Goal: Task Accomplishment & Management: Complete application form

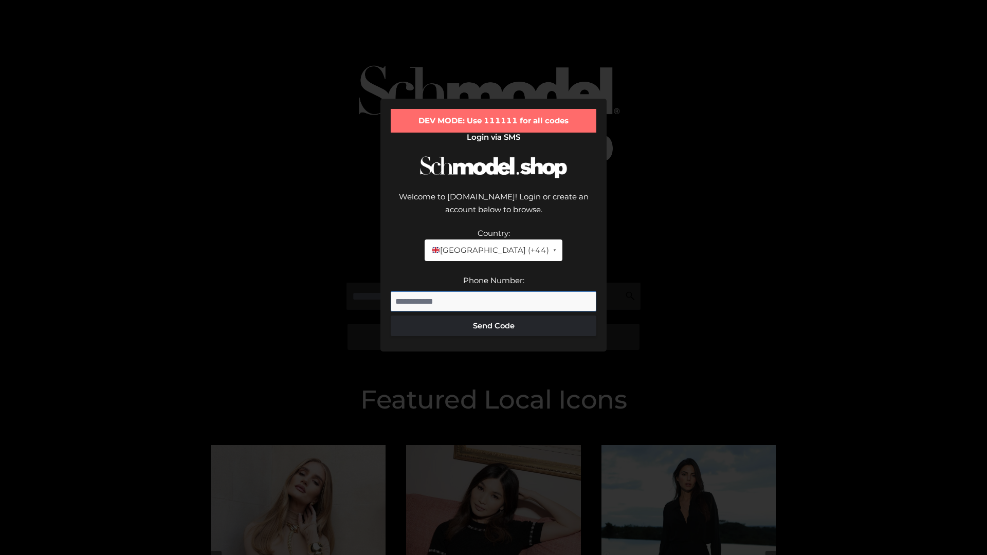
click at [494, 292] on input "Phone Number:" at bounding box center [494, 302] width 206 height 21
type input "**********"
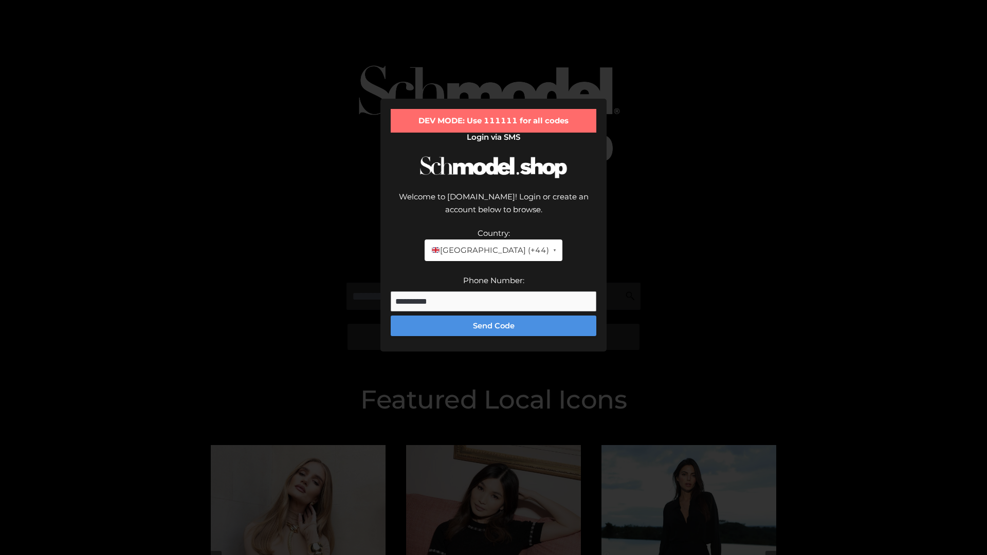
click at [494, 316] on button "Send Code" at bounding box center [494, 326] width 206 height 21
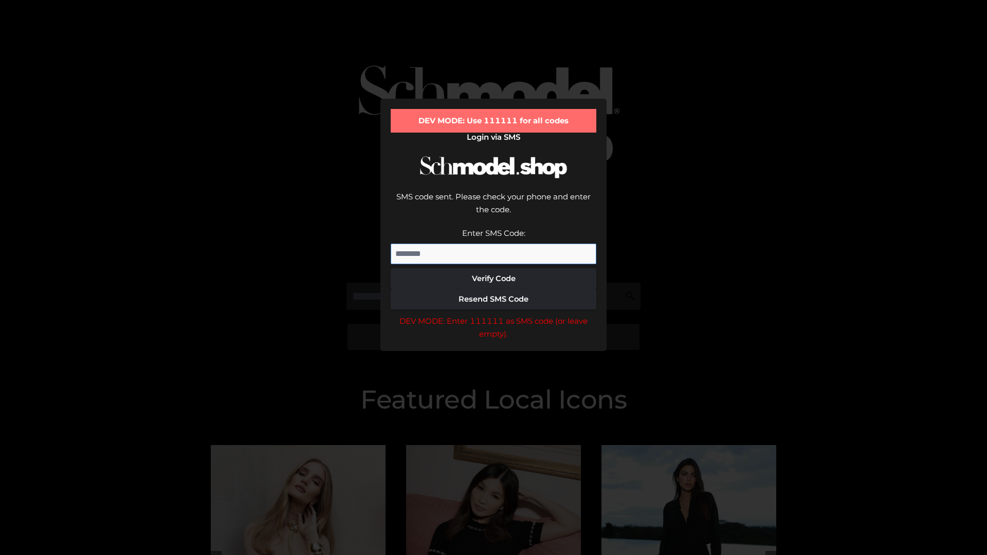
click at [494, 244] on input "Enter SMS Code:" at bounding box center [494, 254] width 206 height 21
type input "******"
click at [494, 268] on button "Verify Code" at bounding box center [494, 278] width 206 height 21
click at [494, 315] on div "DEV MODE: Enter 111111 as SMS code (or leave empty)." at bounding box center [494, 328] width 206 height 26
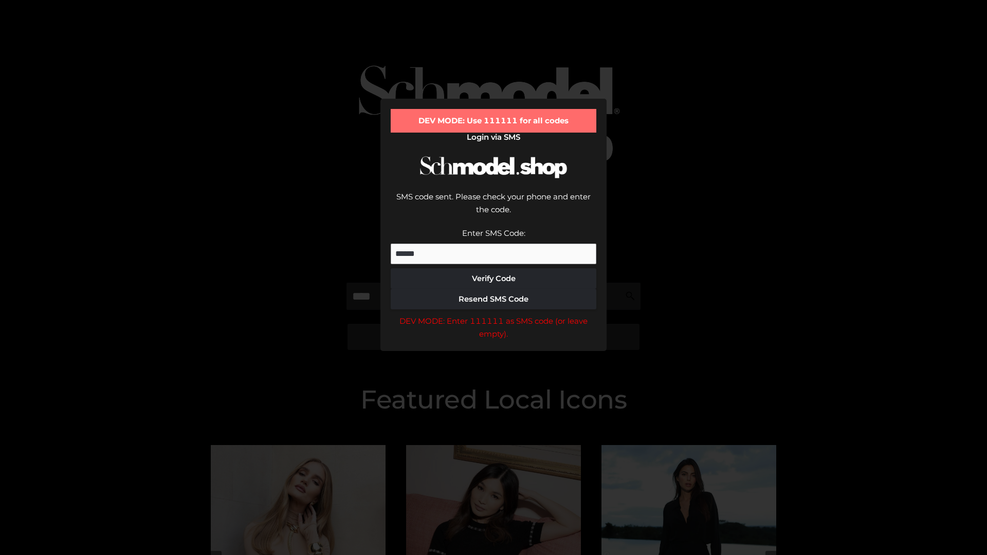
click at [494, 315] on div "DEV MODE: Enter 111111 as SMS code (or leave empty)." at bounding box center [494, 328] width 206 height 26
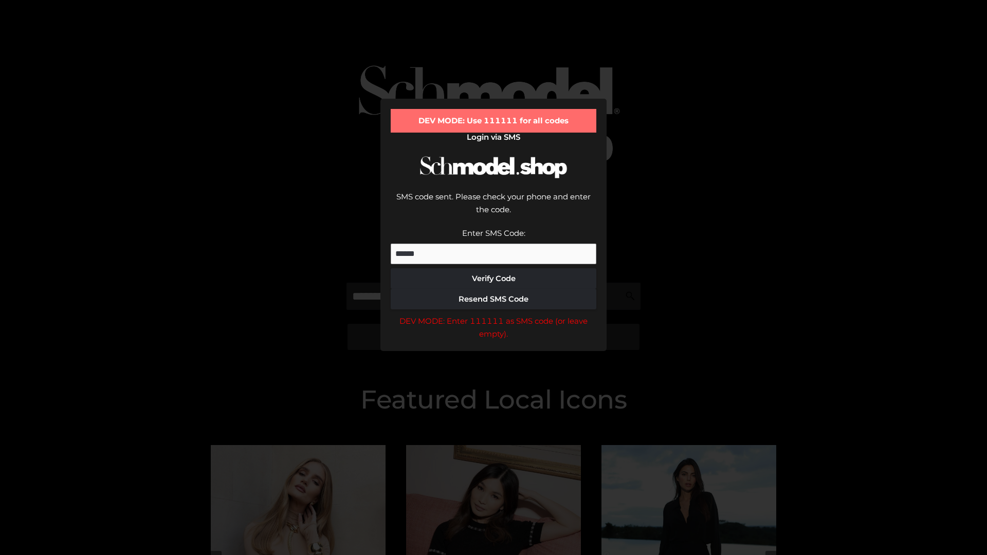
click at [494, 315] on div "DEV MODE: Enter 111111 as SMS code (or leave empty)." at bounding box center [494, 328] width 206 height 26
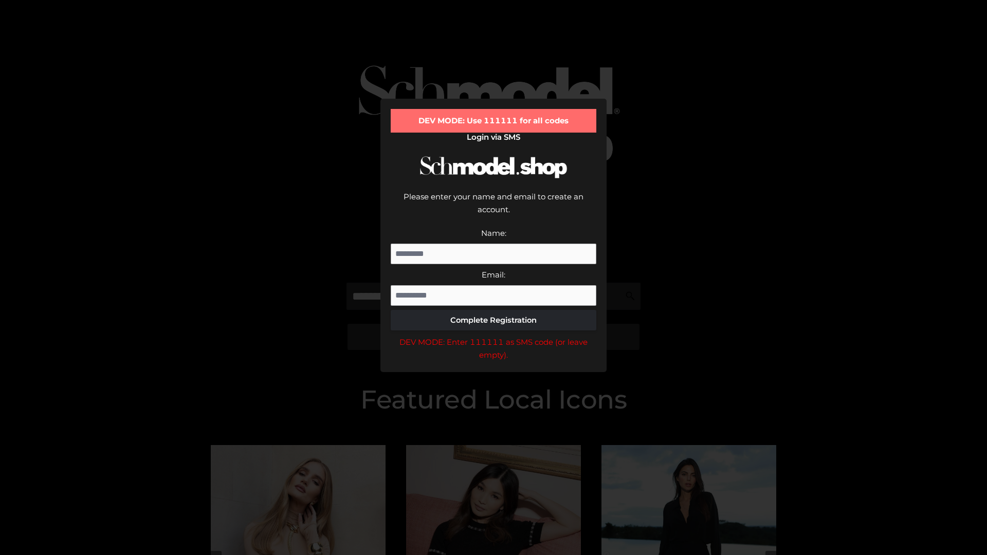
click at [494, 336] on div "DEV MODE: Enter 111111 as SMS code (or leave empty)." at bounding box center [494, 349] width 206 height 26
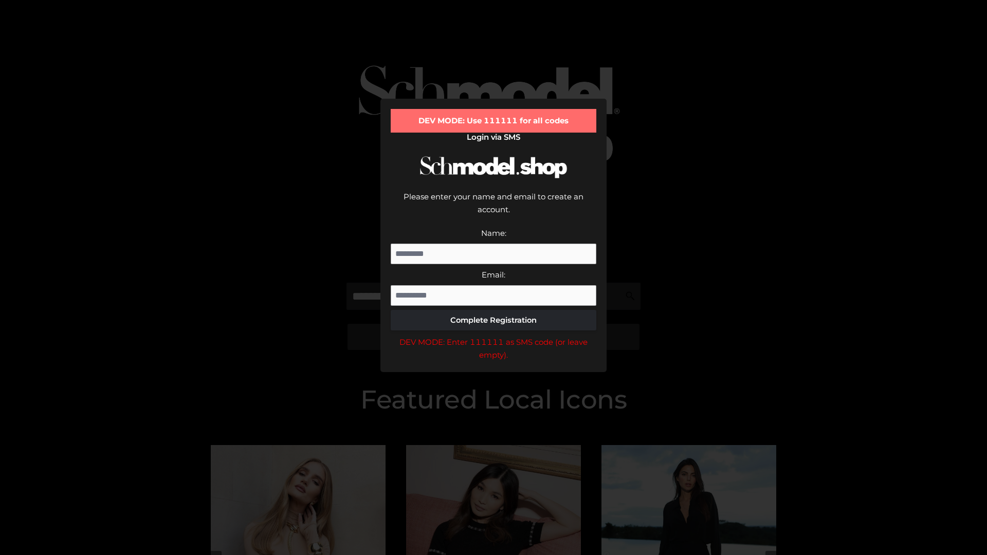
click at [494, 336] on div "DEV MODE: Enter 111111 as SMS code (or leave empty)." at bounding box center [494, 349] width 206 height 26
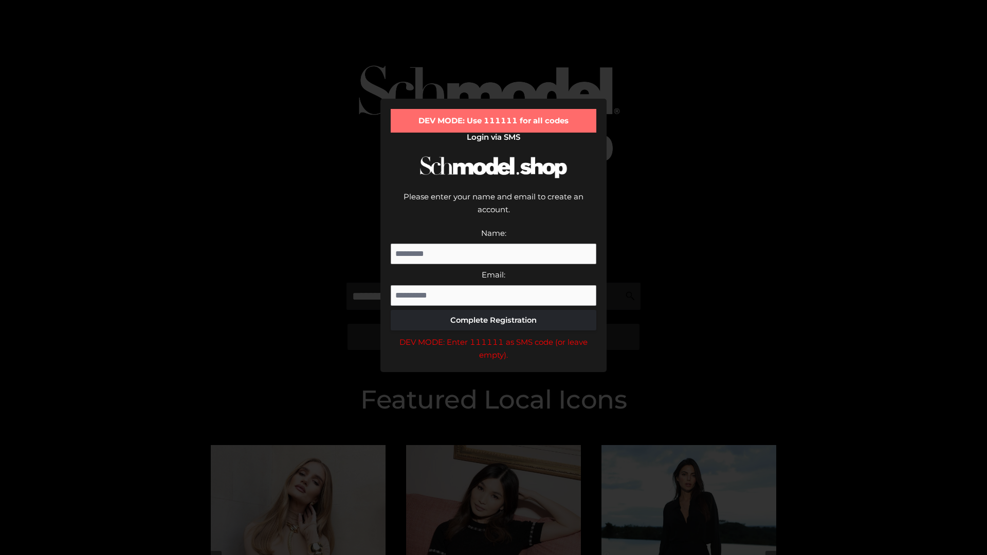
click at [494, 336] on div "DEV MODE: Enter 111111 as SMS code (or leave empty)." at bounding box center [494, 349] width 206 height 26
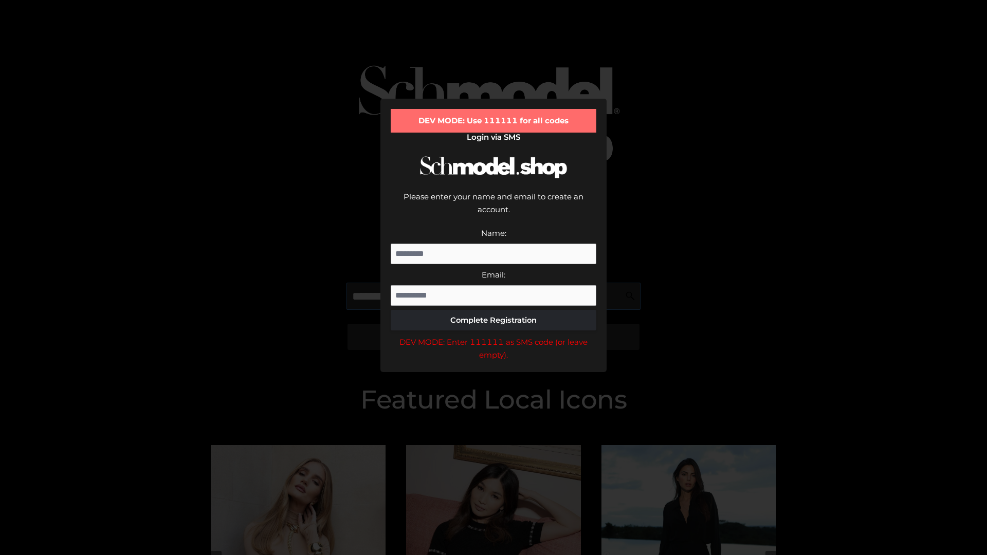
scroll to position [0, 15]
click at [494, 336] on div "DEV MODE: Enter 111111 as SMS code (or leave empty)." at bounding box center [494, 349] width 206 height 26
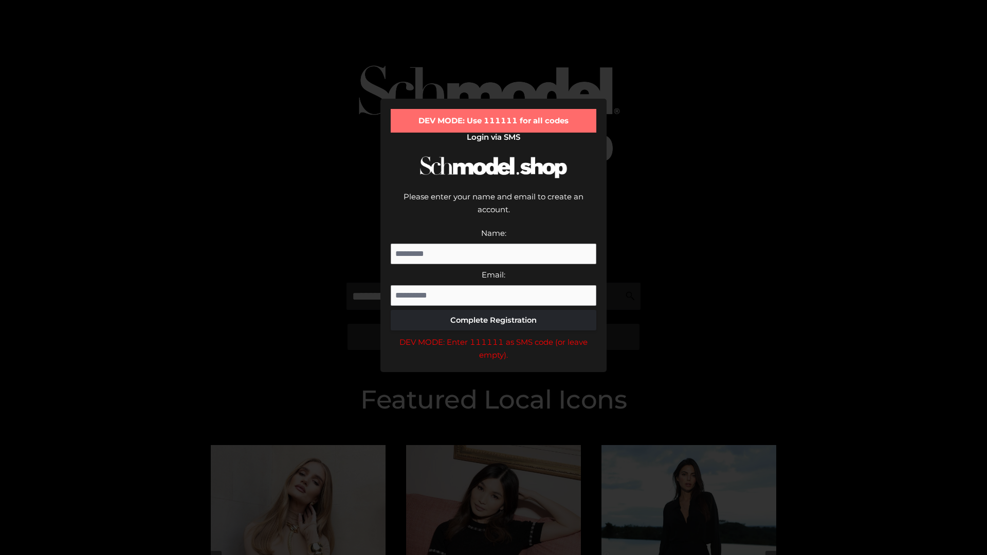
click at [494, 336] on div "DEV MODE: Enter 111111 as SMS code (or leave empty)." at bounding box center [494, 349] width 206 height 26
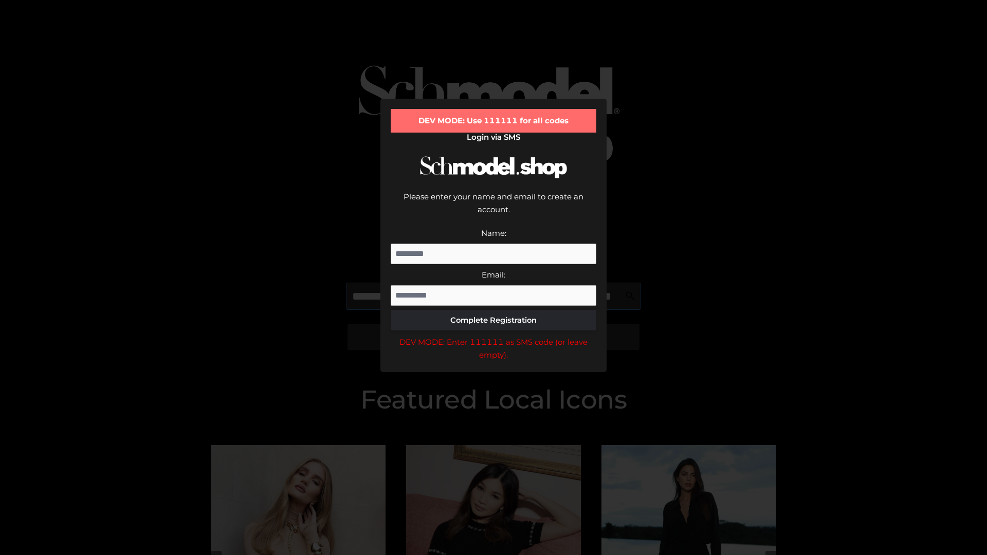
scroll to position [0, 75]
click at [494, 336] on div "DEV MODE: Enter 111111 as SMS code (or leave empty)." at bounding box center [494, 349] width 206 height 26
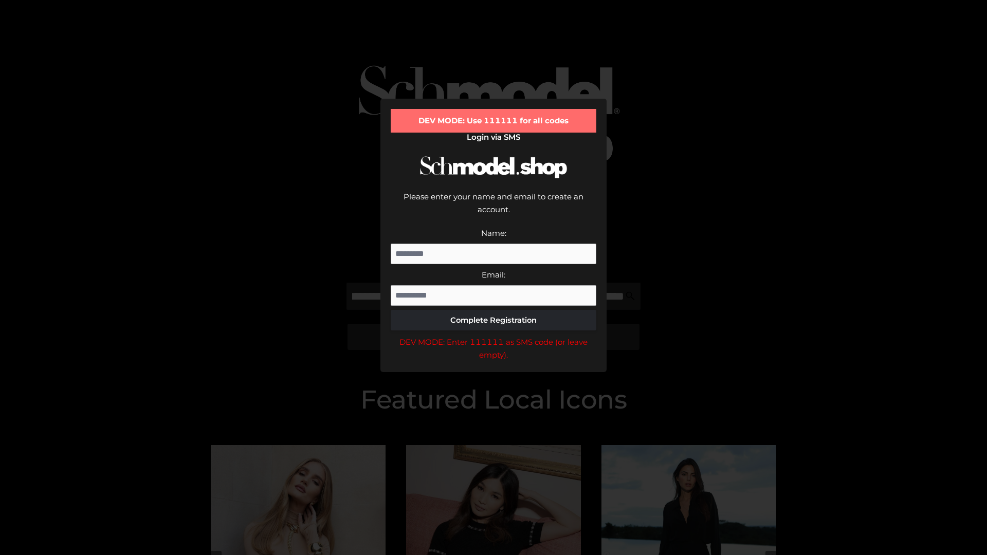
click at [494, 336] on div "DEV MODE: Enter 111111 as SMS code (or leave empty)." at bounding box center [494, 349] width 206 height 26
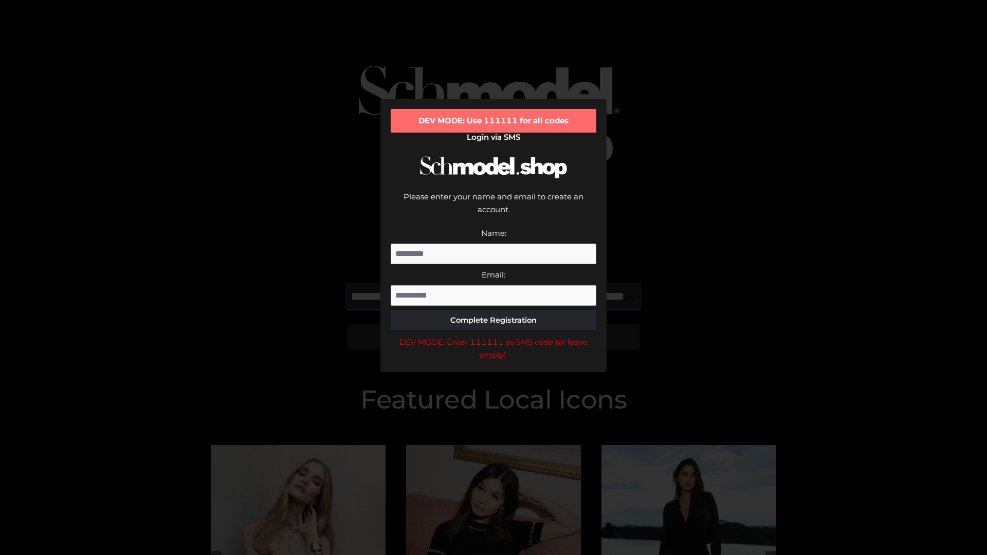
scroll to position [0, 137]
click at [494, 336] on div "DEV MODE: Enter 111111 as SMS code (or leave empty)." at bounding box center [494, 349] width 206 height 26
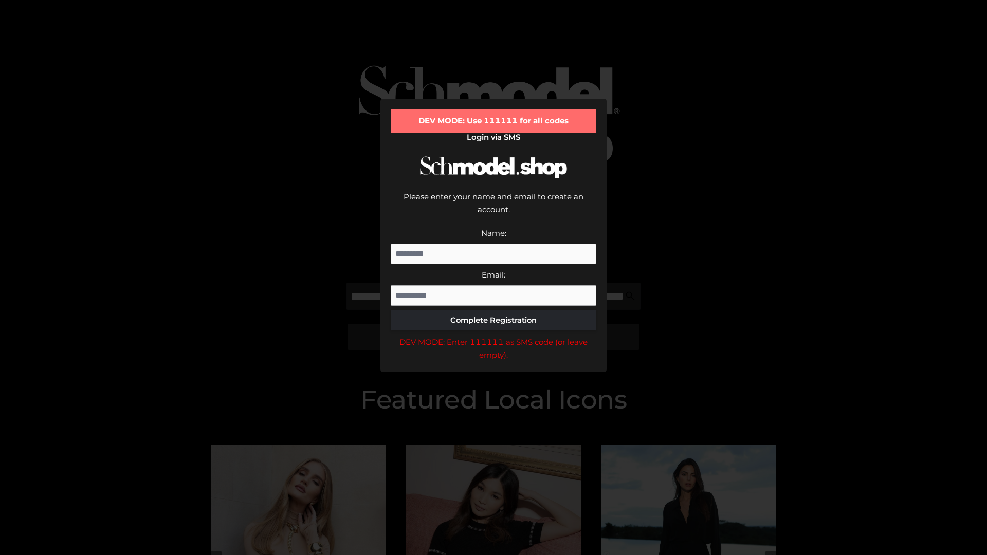
click at [494, 336] on div "DEV MODE: Enter 111111 as SMS code (or leave empty)." at bounding box center [494, 349] width 206 height 26
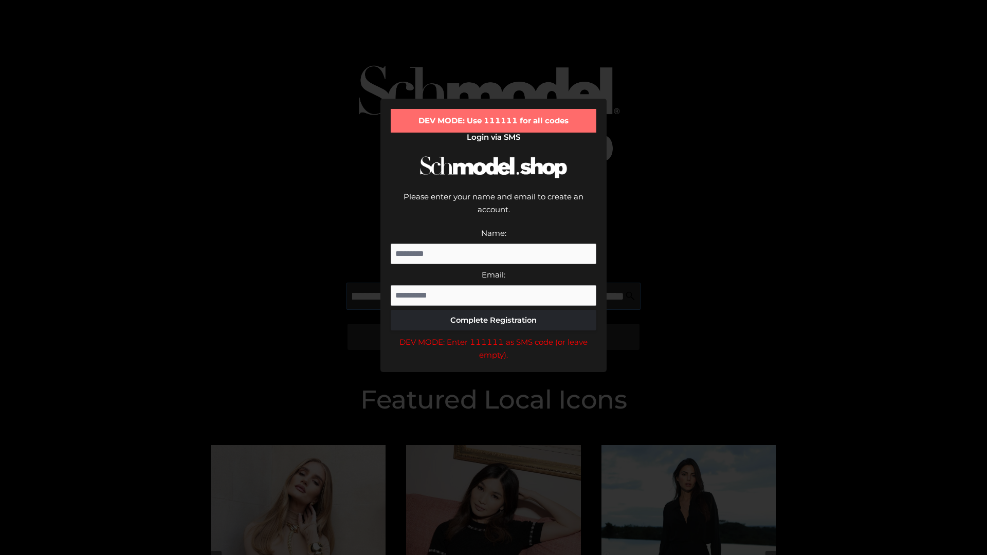
scroll to position [0, 202]
click at [494, 336] on div "DEV MODE: Enter 111111 as SMS code (or leave empty)." at bounding box center [494, 349] width 206 height 26
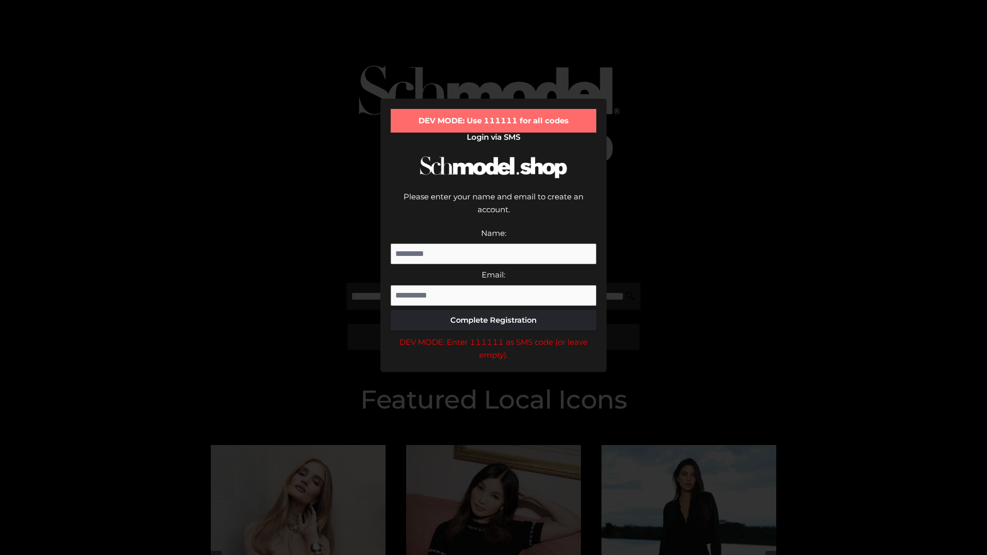
click at [494, 336] on div "DEV MODE: Enter 111111 as SMS code (or leave empty)." at bounding box center [494, 349] width 206 height 26
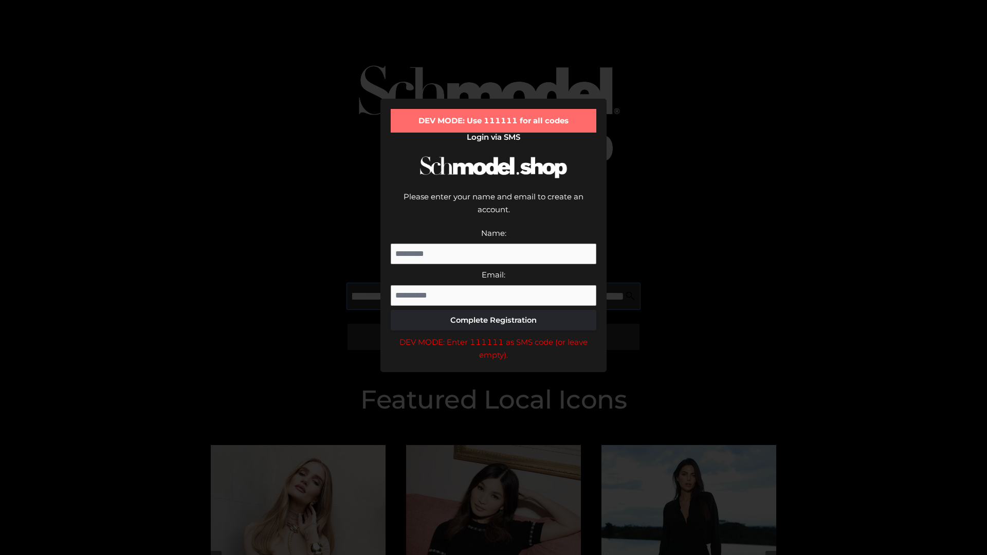
scroll to position [0, 261]
click at [494, 336] on div "DEV MODE: Enter 111111 as SMS code (or leave empty)." at bounding box center [494, 349] width 206 height 26
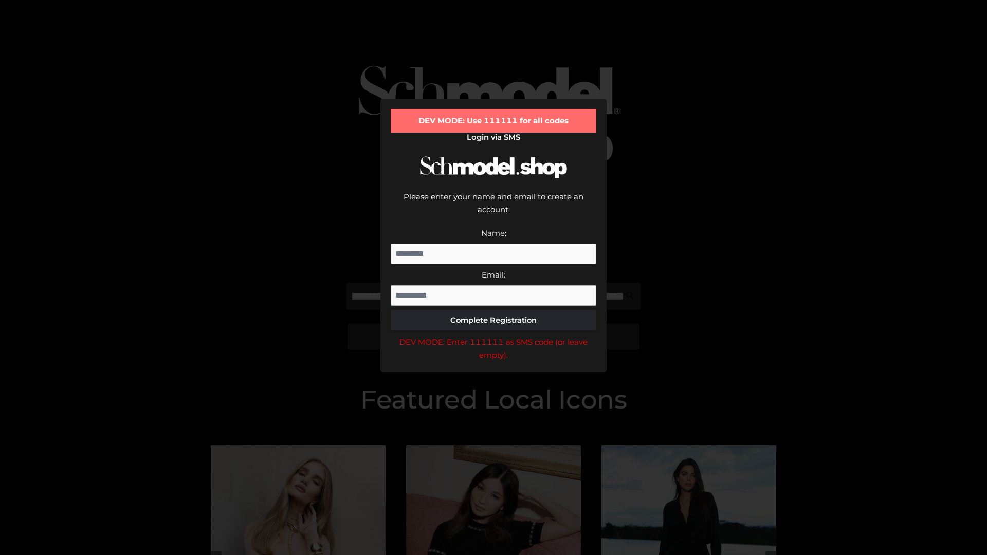
click at [494, 336] on div "DEV MODE: Enter 111111 as SMS code (or leave empty)." at bounding box center [494, 349] width 206 height 26
type input "**********"
